Goal: Information Seeking & Learning: Learn about a topic

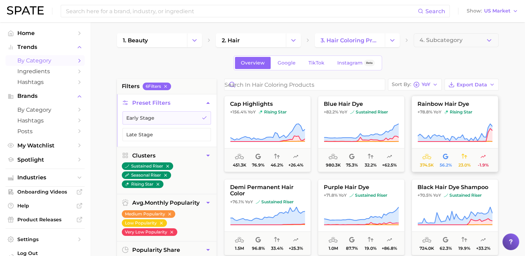
click at [476, 122] on button "rainbow hair dye +78.8% YoY rising star 374.5k 56.2% 23.0% -1.9%" at bounding box center [454, 134] width 87 height 76
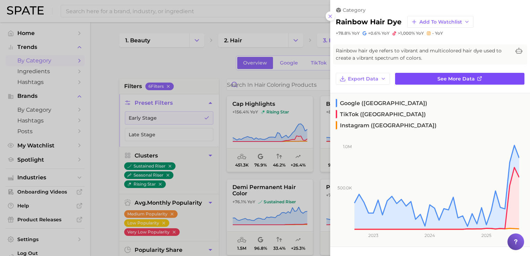
click at [450, 80] on span "See more data" at bounding box center [455, 79] width 37 height 6
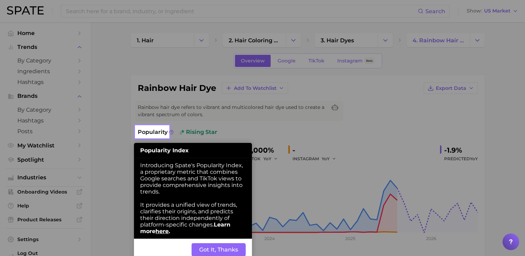
click at [239, 252] on button "Got It, Thanks" at bounding box center [218, 249] width 54 height 13
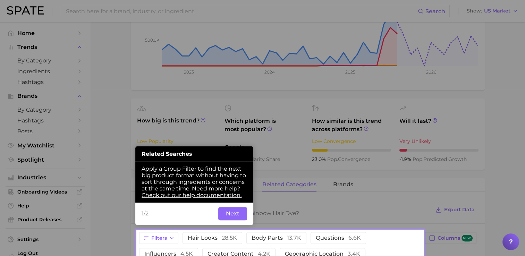
scroll to position [187, 0]
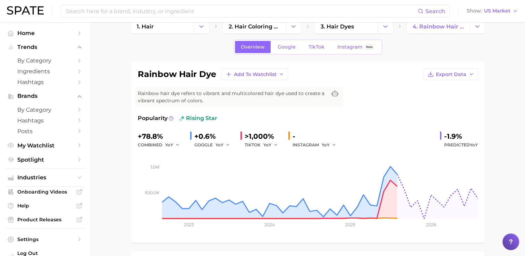
scroll to position [14, 0]
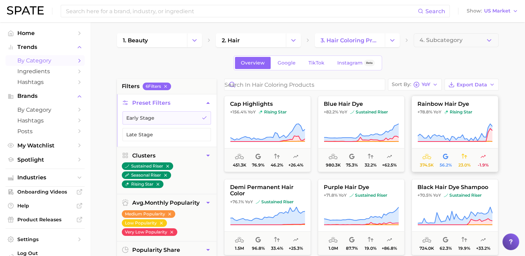
click at [457, 129] on icon at bounding box center [454, 132] width 75 height 19
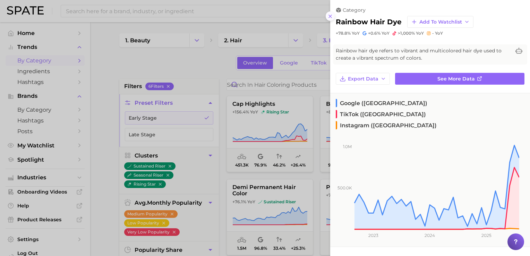
click at [328, 17] on icon at bounding box center [330, 17] width 6 height 6
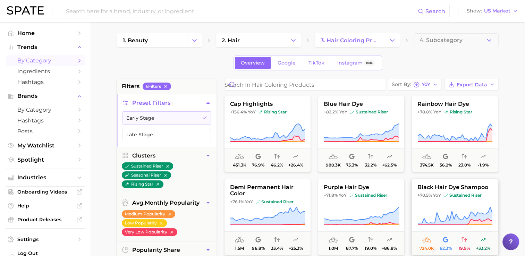
click at [467, 207] on icon at bounding box center [454, 215] width 75 height 19
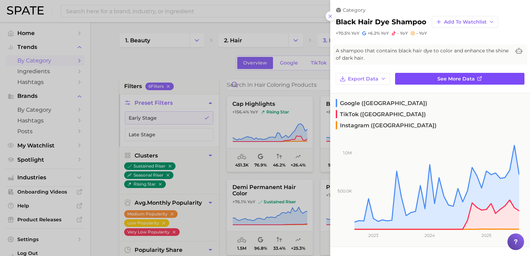
click at [477, 79] on icon at bounding box center [480, 79] width 6 height 6
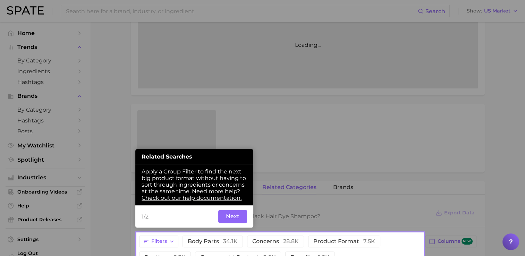
scroll to position [170, 0]
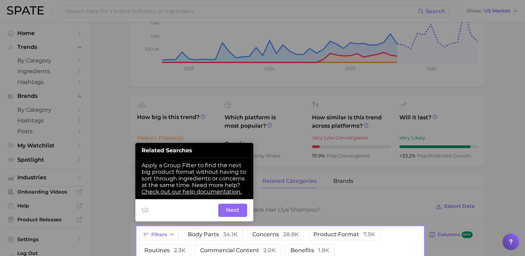
click at [230, 212] on button "Next" at bounding box center [232, 210] width 29 height 13
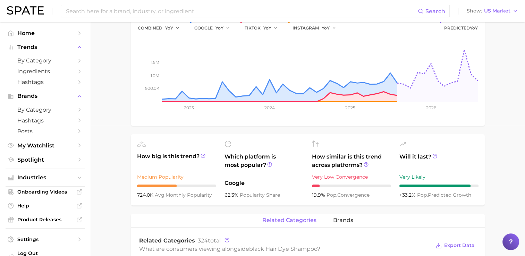
scroll to position [101, 0]
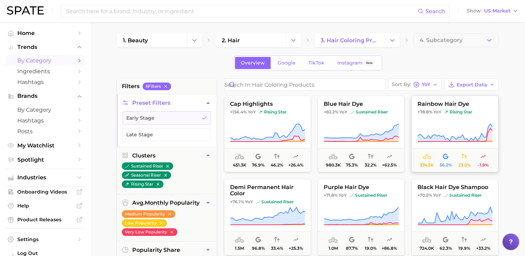
click at [465, 124] on icon at bounding box center [454, 132] width 75 height 19
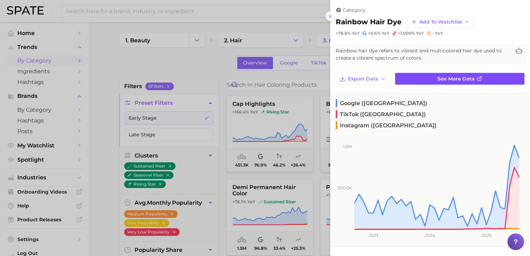
click at [430, 78] on link "See more data" at bounding box center [459, 79] width 129 height 12
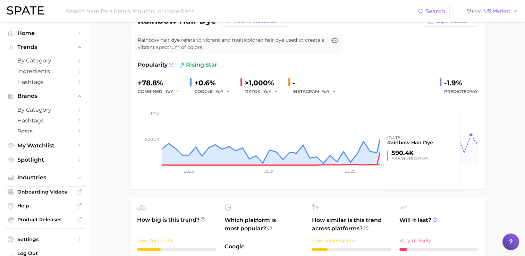
scroll to position [33, 0]
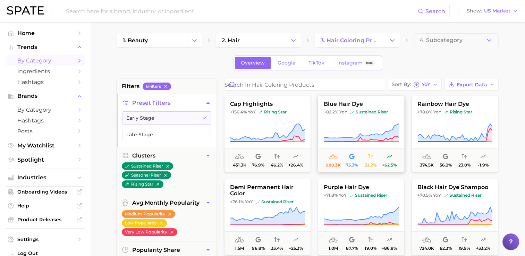
click at [385, 123] on icon at bounding box center [361, 132] width 75 height 19
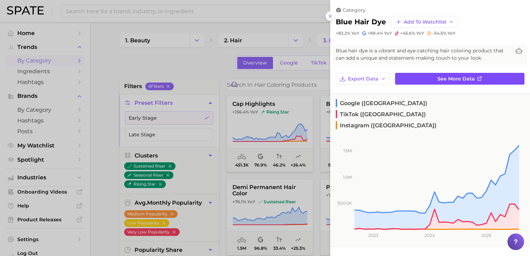
click at [456, 82] on link "See more data" at bounding box center [459, 79] width 129 height 12
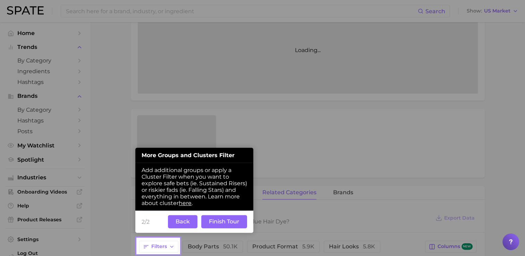
scroll to position [170, 0]
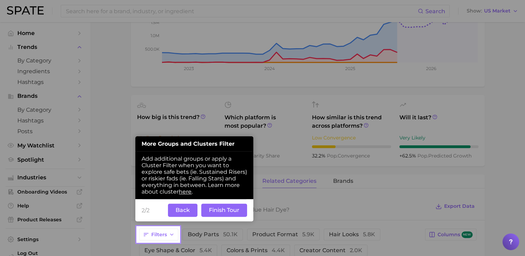
drag, startPoint x: 243, startPoint y: 212, endPoint x: 245, endPoint y: 208, distance: 4.7
click at [243, 212] on button "Finish Tour" at bounding box center [224, 210] width 46 height 13
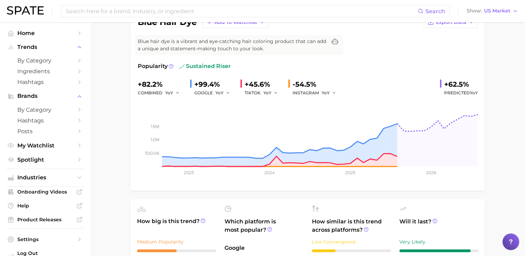
scroll to position [31, 0]
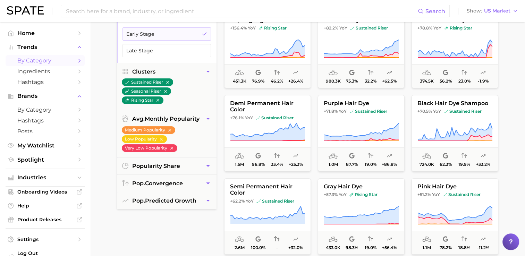
scroll to position [93, 0]
